Goal: Task Accomplishment & Management: Use online tool/utility

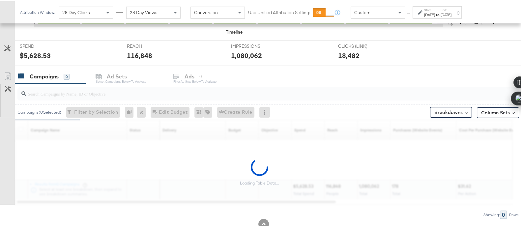
scroll to position [252, 0]
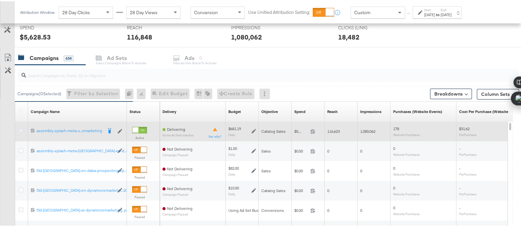
click at [21, 129] on icon at bounding box center [20, 129] width 5 height 5
click at [0, 0] on input "checkbox" at bounding box center [0, 0] width 0 height 0
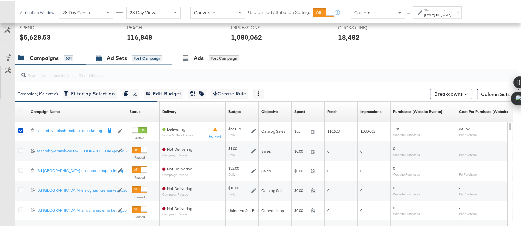
click at [107, 54] on div "Ad Sets" at bounding box center [117, 57] width 20 height 8
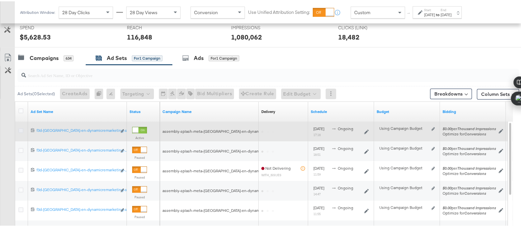
click at [19, 129] on icon at bounding box center [20, 129] width 5 height 5
click at [0, 0] on input "checkbox" at bounding box center [0, 0] width 0 height 0
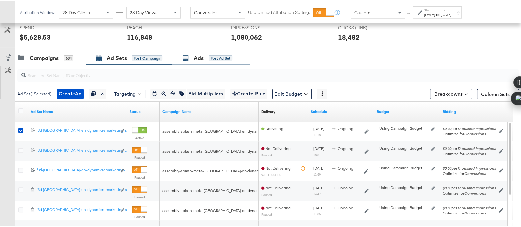
click at [221, 50] on div "Ads for 1 Ad Set" at bounding box center [210, 57] width 77 height 14
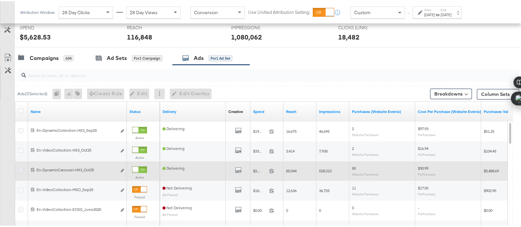
click at [21, 169] on icon at bounding box center [20, 168] width 5 height 5
click at [0, 0] on input "checkbox" at bounding box center [0, 0] width 0 height 0
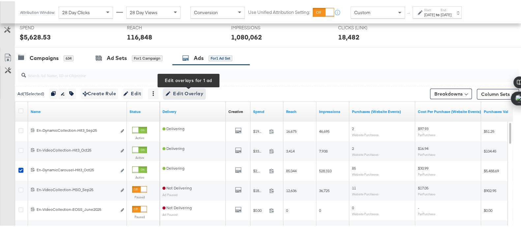
click at [177, 91] on span "Edit Overlay Edit overlays for 1 ad" at bounding box center [184, 92] width 38 height 8
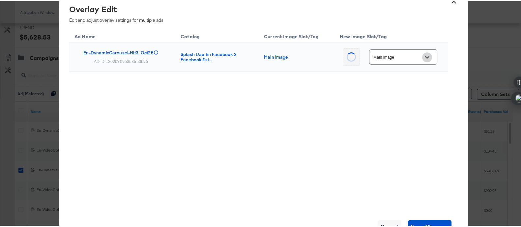
click at [425, 55] on icon "Open" at bounding box center [427, 56] width 5 height 5
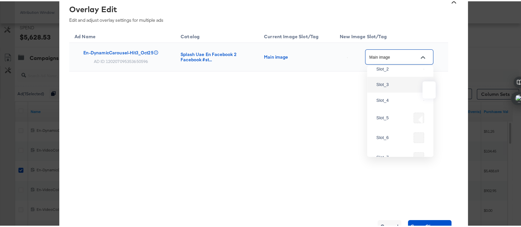
click at [423, 84] on img at bounding box center [423, 83] width 1 height 1
type input "Slot_3"
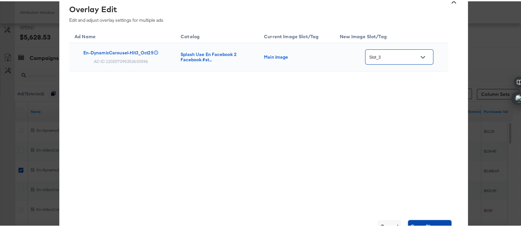
click at [436, 222] on span "Save Changes" at bounding box center [429, 225] width 39 height 9
